Goal: Task Accomplishment & Management: Manage account settings

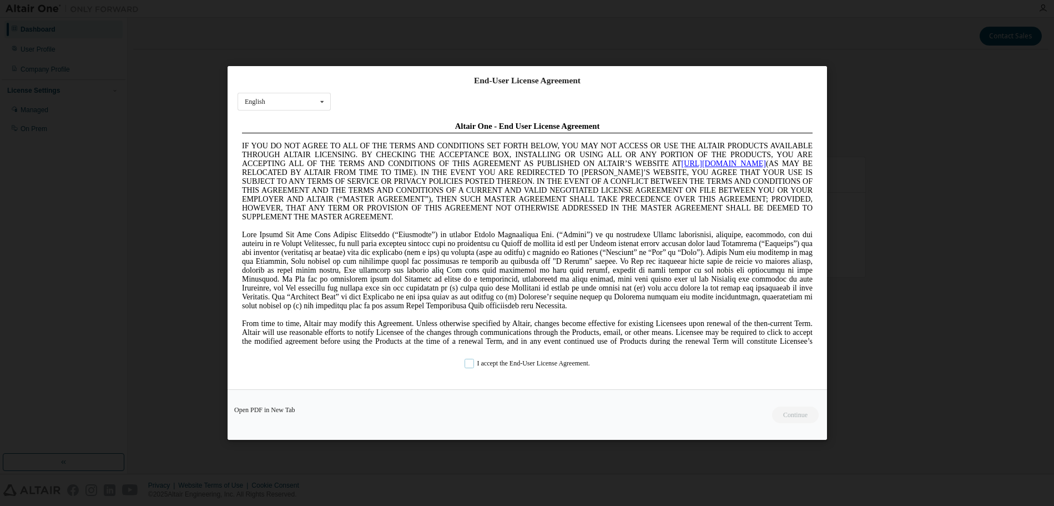
click at [479, 364] on label "I accept the End-User License Agreement." at bounding box center [526, 362] width 125 height 9
click at [794, 413] on button "Continue" at bounding box center [795, 414] width 48 height 17
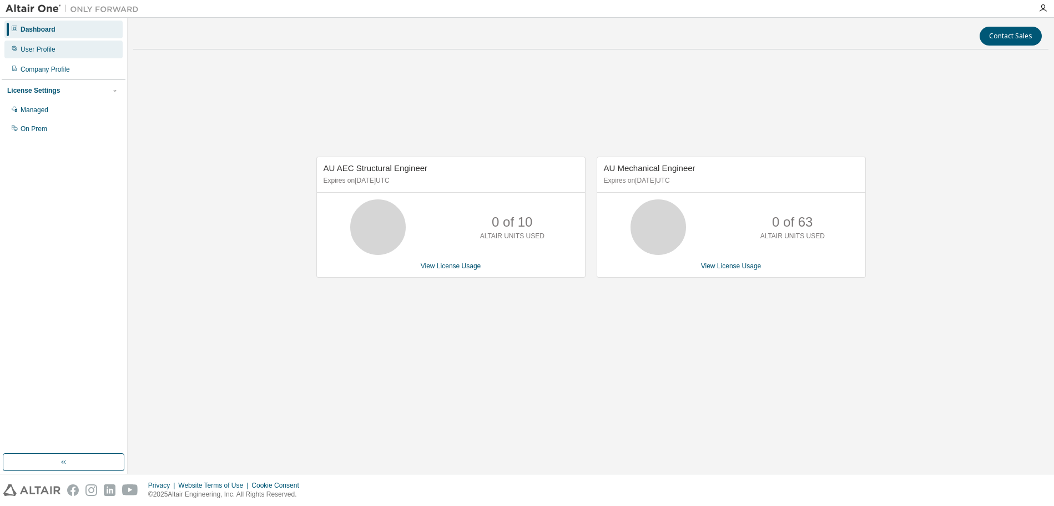
click at [18, 44] on div "User Profile" at bounding box center [63, 50] width 118 height 18
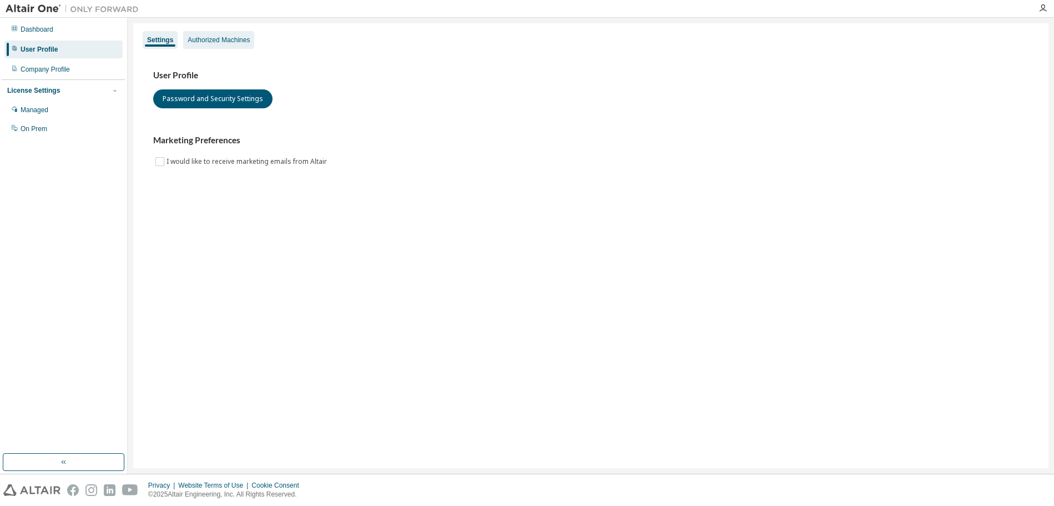
click at [237, 42] on div "Authorized Machines" at bounding box center [219, 40] width 62 height 9
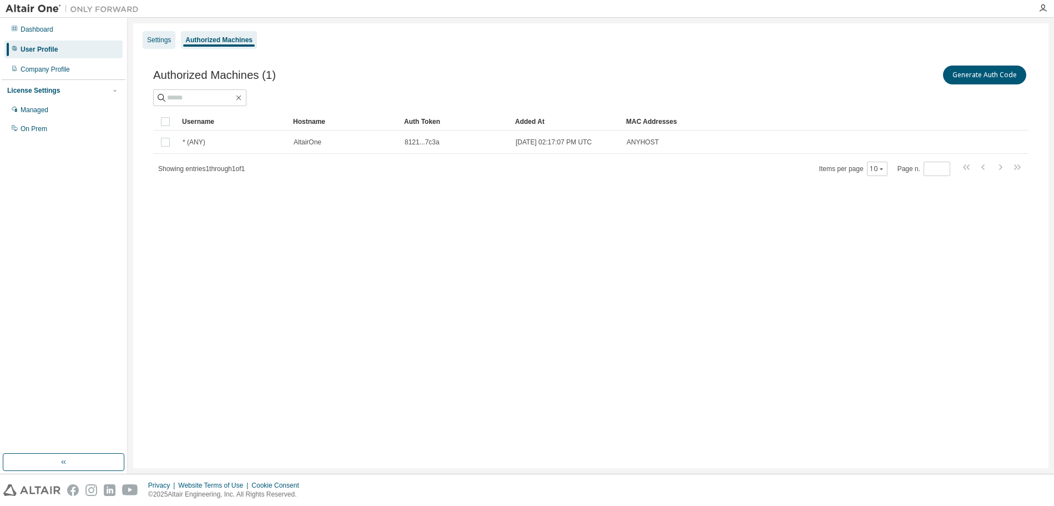
click at [157, 42] on div "Settings" at bounding box center [159, 40] width 24 height 9
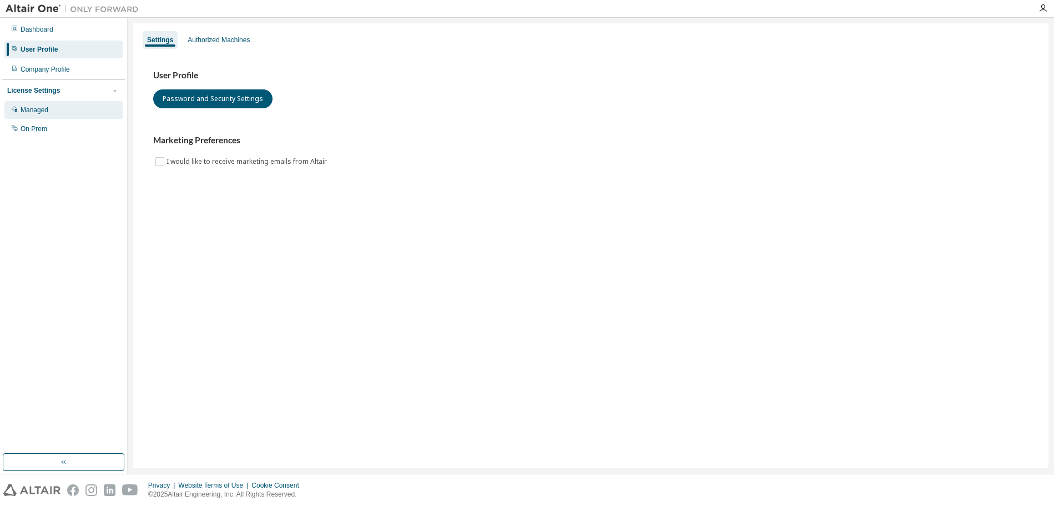
click at [41, 115] on div "Managed" at bounding box center [63, 110] width 118 height 18
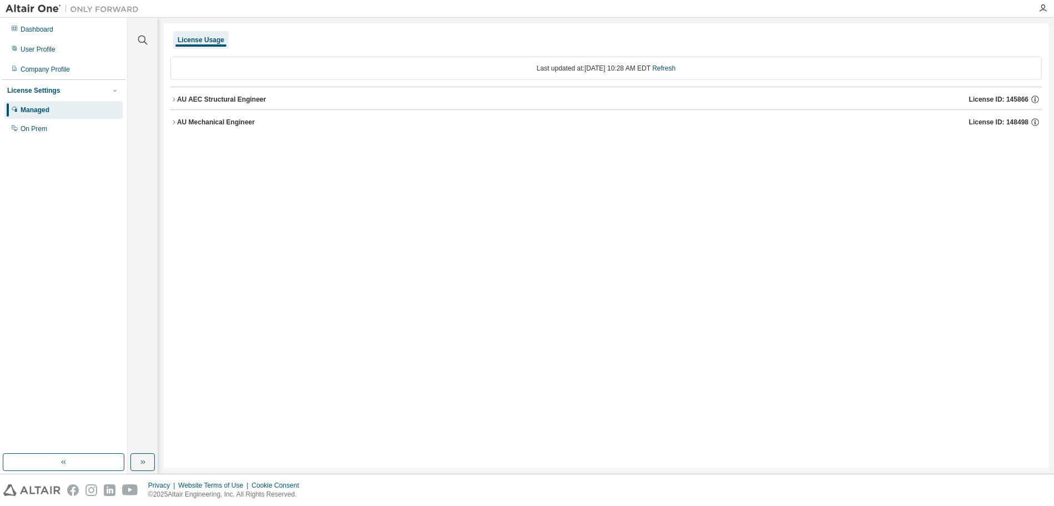
click at [40, 6] on img at bounding box center [75, 8] width 139 height 11
click at [39, 8] on img at bounding box center [75, 8] width 139 height 11
click at [105, 11] on img at bounding box center [75, 8] width 139 height 11
drag, startPoint x: 469, startPoint y: 74, endPoint x: 809, endPoint y: 60, distance: 340.5
click at [472, 74] on div "Last updated at: [DATE] 10:28 AM EDT Refresh" at bounding box center [605, 68] width 871 height 23
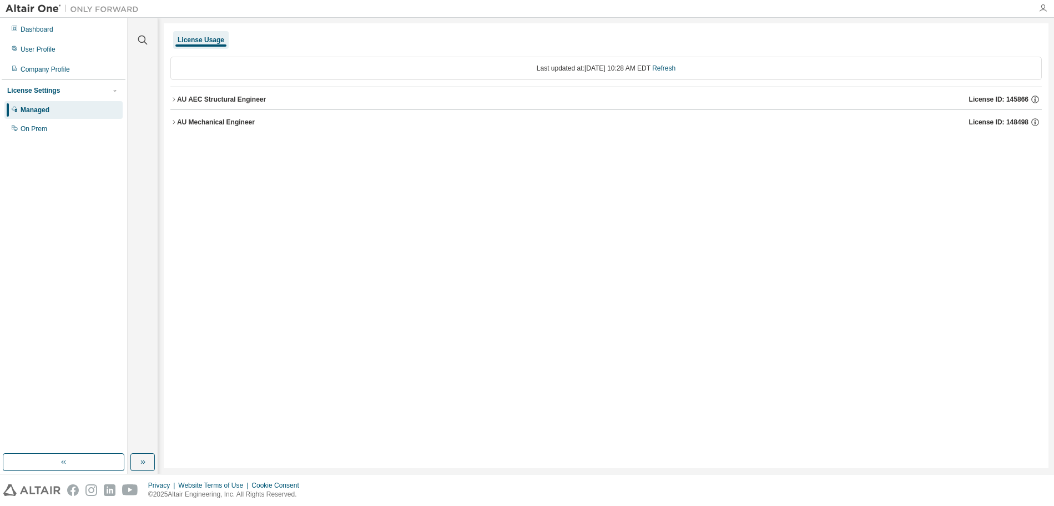
click at [1044, 7] on icon "button" at bounding box center [1042, 8] width 9 height 9
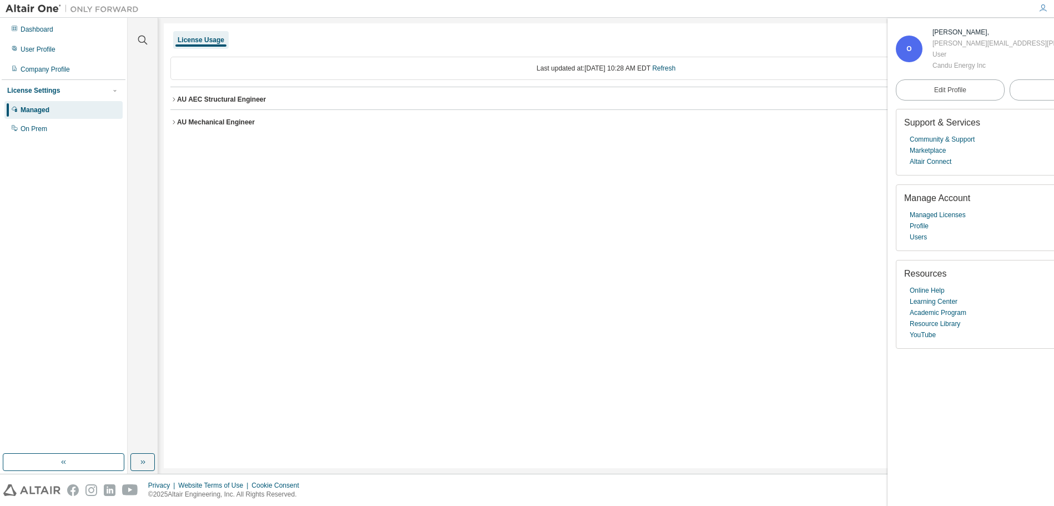
drag, startPoint x: 813, startPoint y: 202, endPoint x: 809, endPoint y: 194, distance: 8.9
click at [813, 202] on div "License Usage Last updated at: [DATE] 10:28 AM EDT Refresh AU AEC Structural En…" at bounding box center [606, 245] width 885 height 444
click at [262, 31] on div "License Usage" at bounding box center [605, 40] width 871 height 20
